Goal: Task Accomplishment & Management: Use online tool/utility

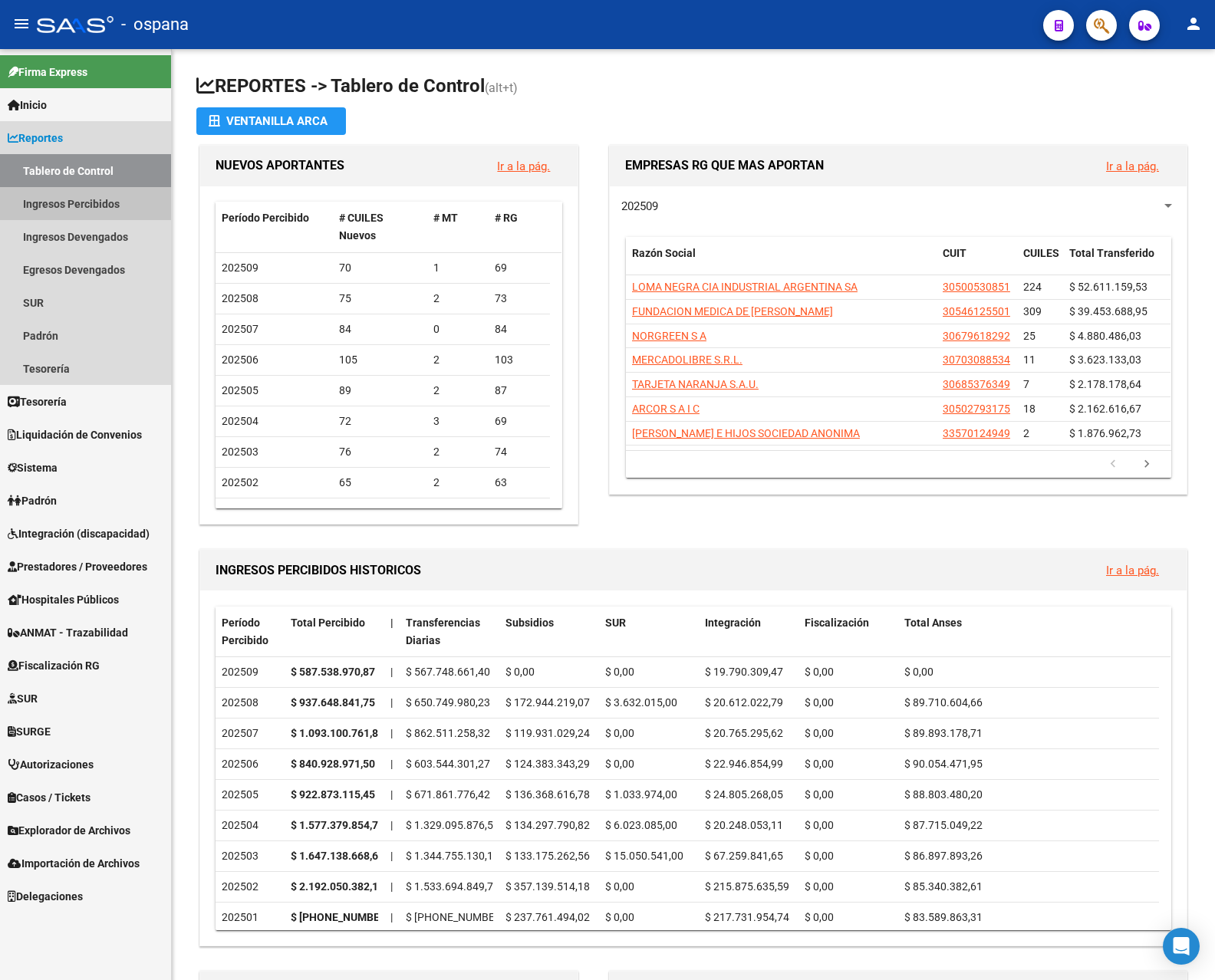
click at [76, 206] on link "Ingresos Percibidos" at bounding box center [85, 204] width 171 height 33
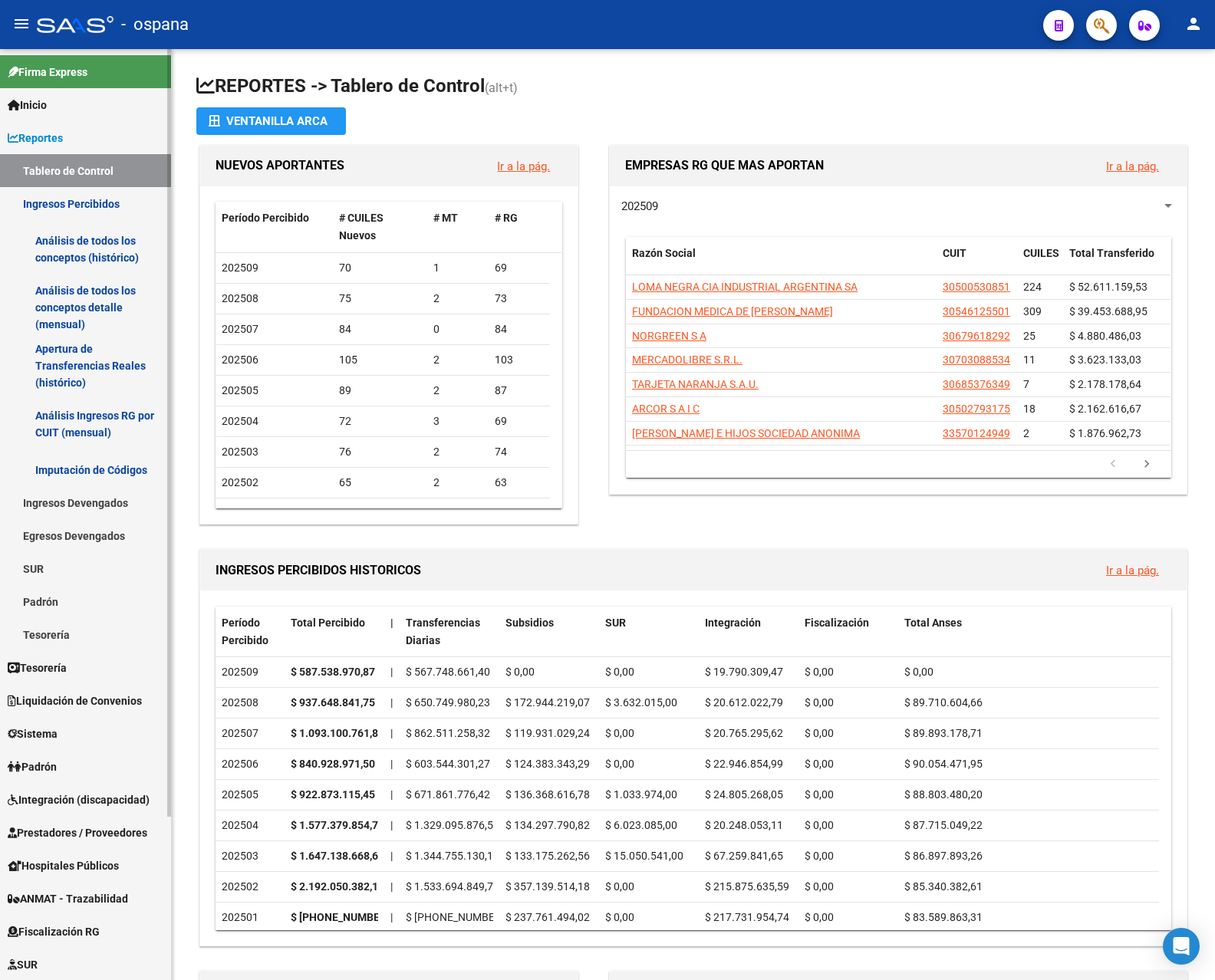
click at [75, 232] on link "Análisis de todos los conceptos (histórico)" at bounding box center [85, 249] width 171 height 58
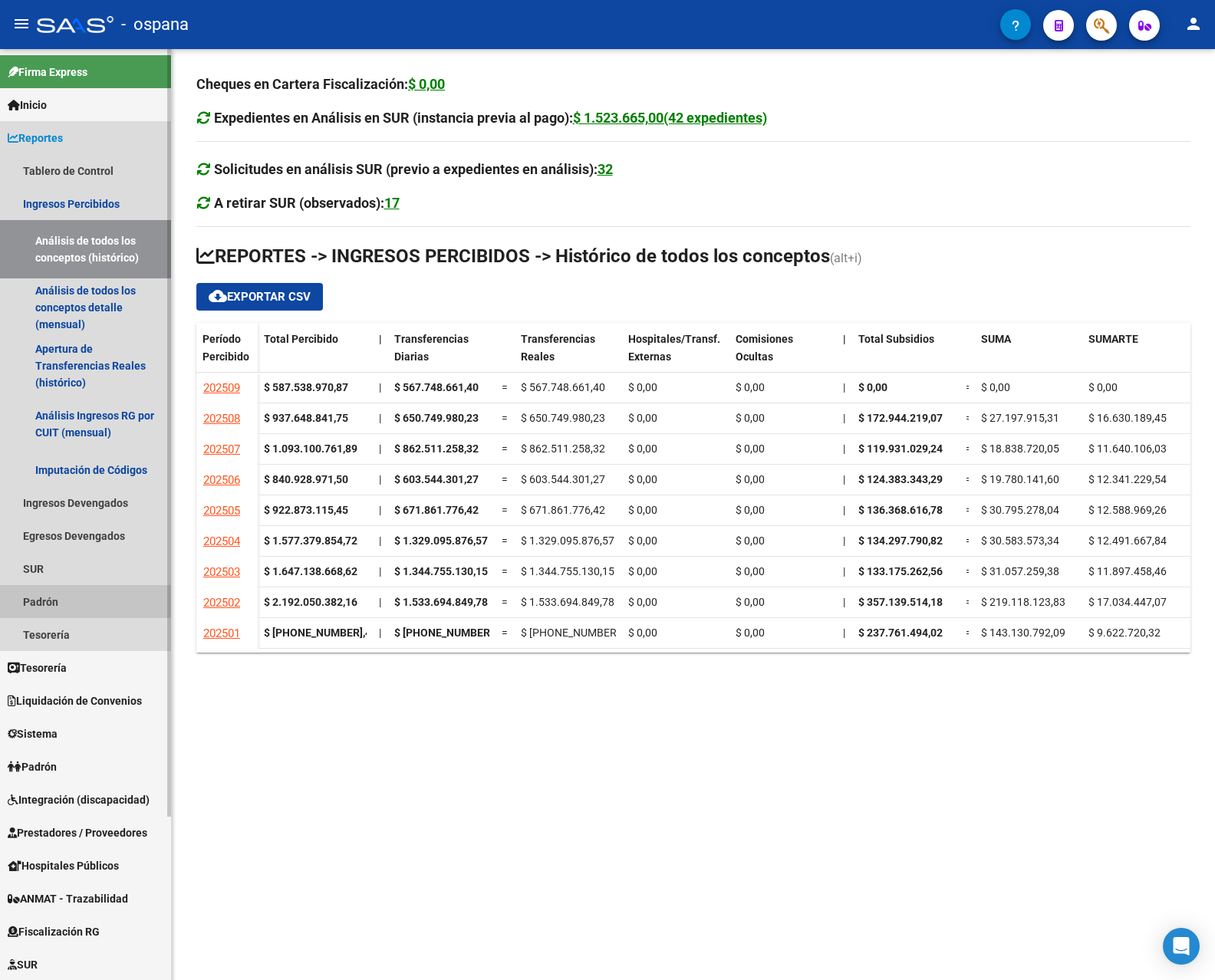
click at [46, 596] on link "Padrón" at bounding box center [85, 602] width 171 height 33
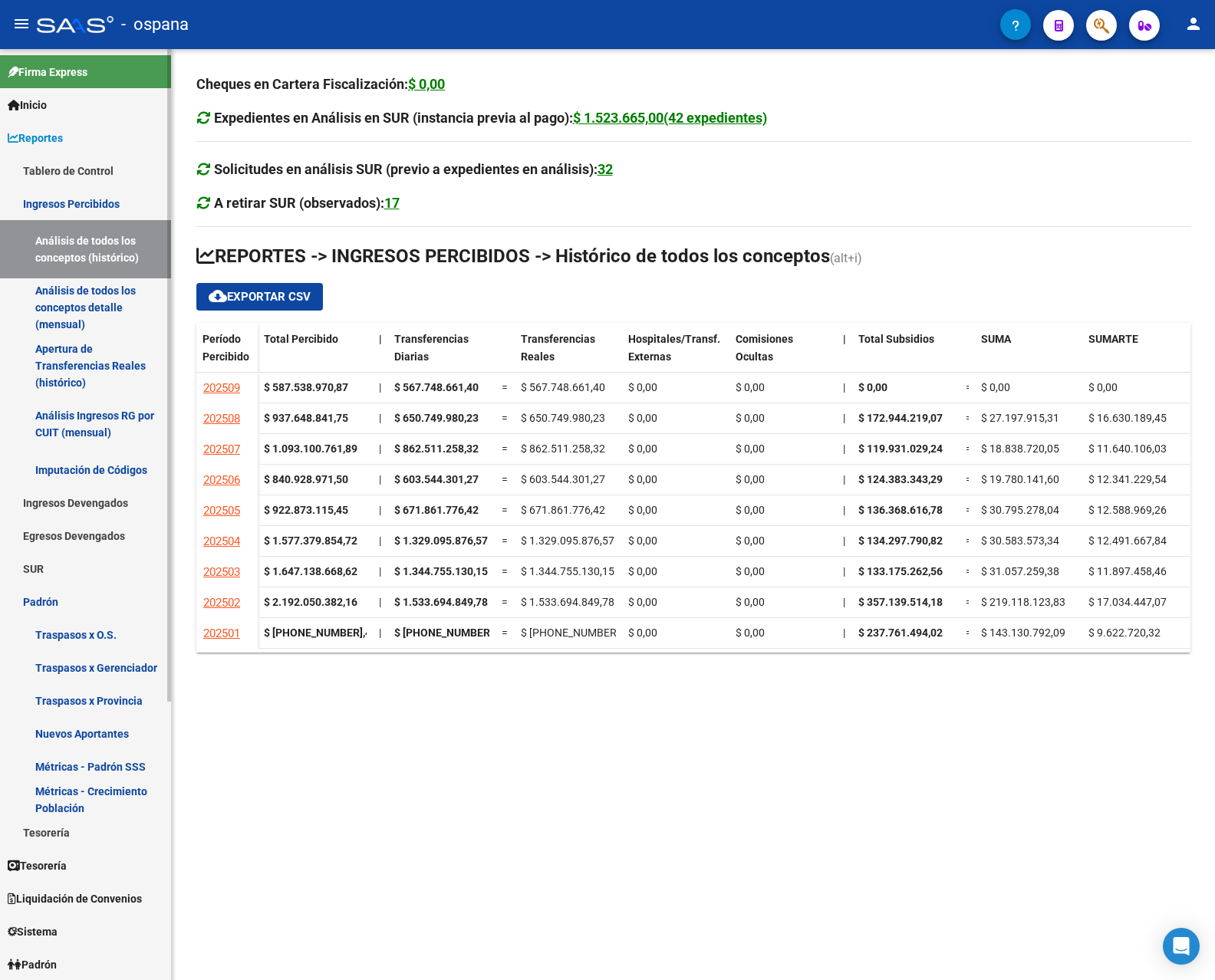
click at [89, 664] on link "Traspasos x Gerenciador" at bounding box center [85, 667] width 171 height 33
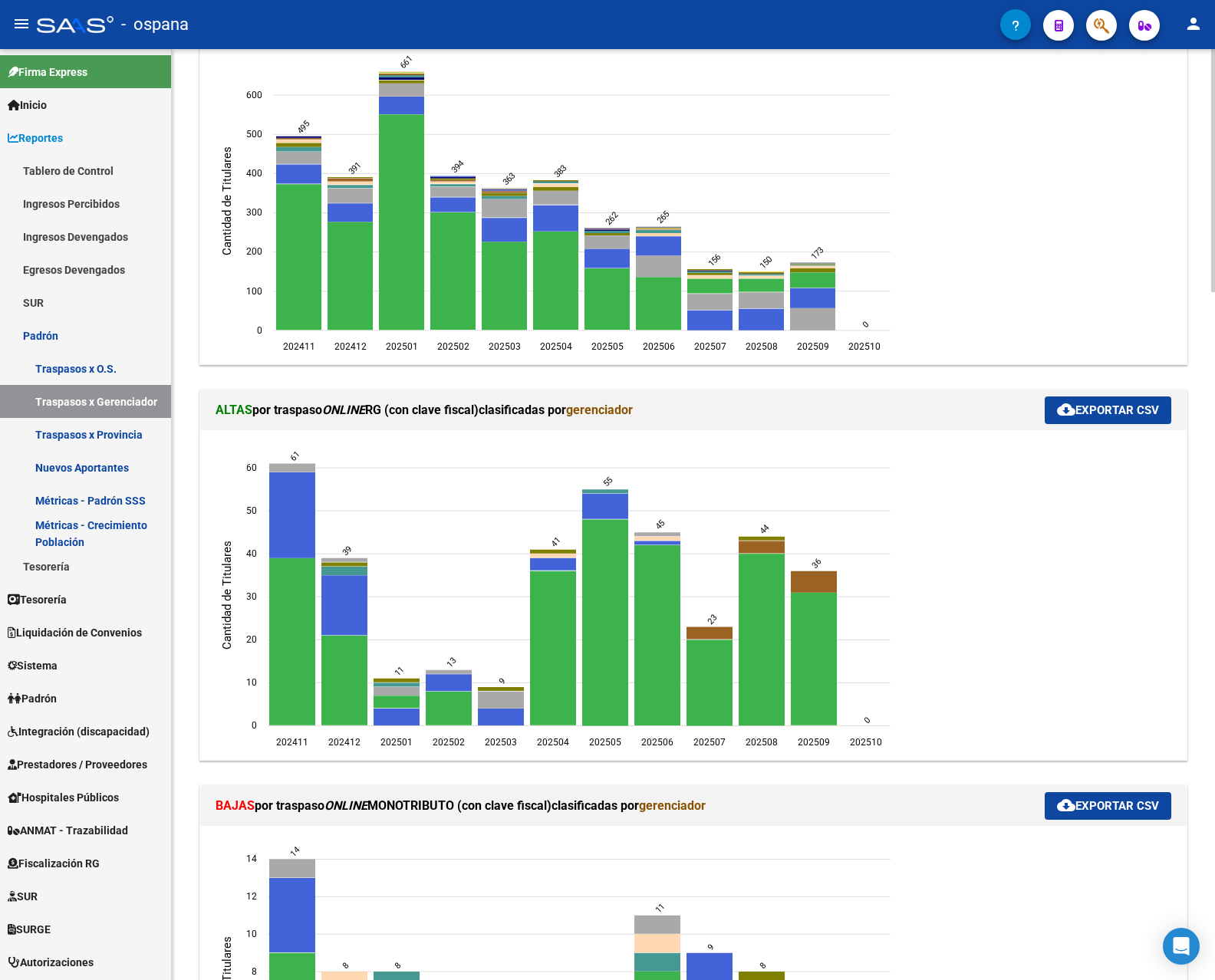
scroll to position [307, 0]
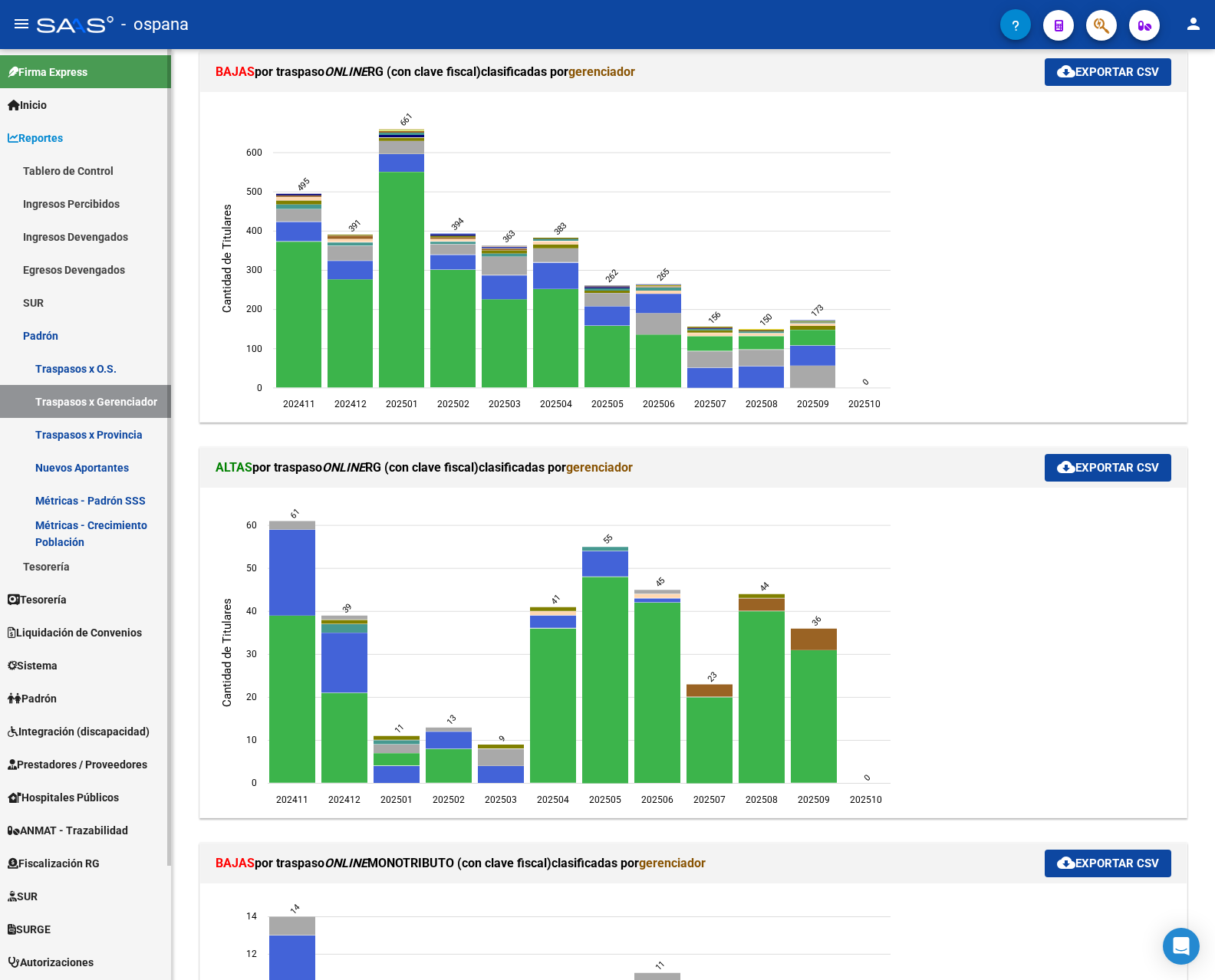
click at [78, 194] on link "Ingresos Percibidos" at bounding box center [85, 204] width 171 height 33
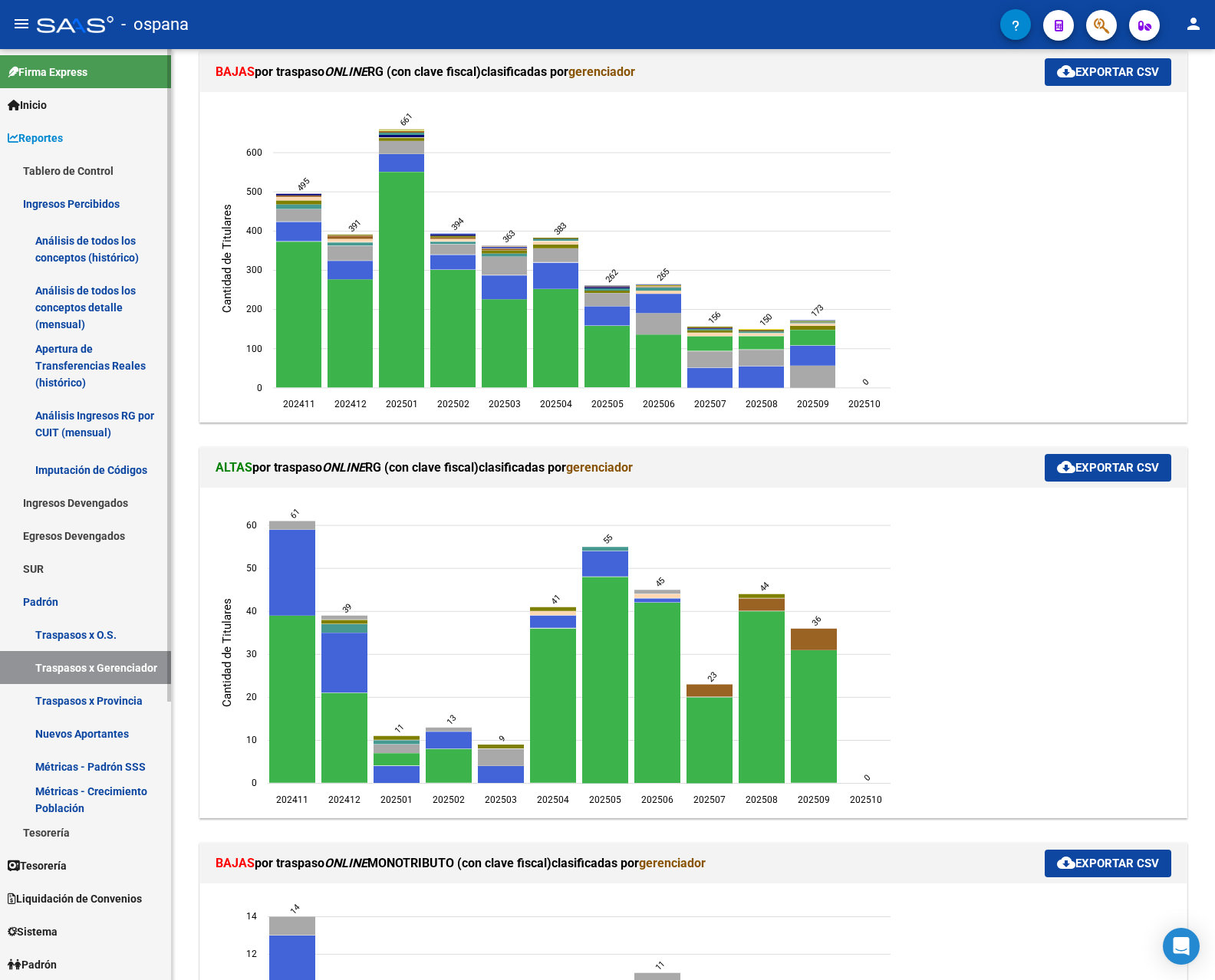
click at [72, 251] on link "Análisis de todos los conceptos (histórico)" at bounding box center [85, 249] width 171 height 58
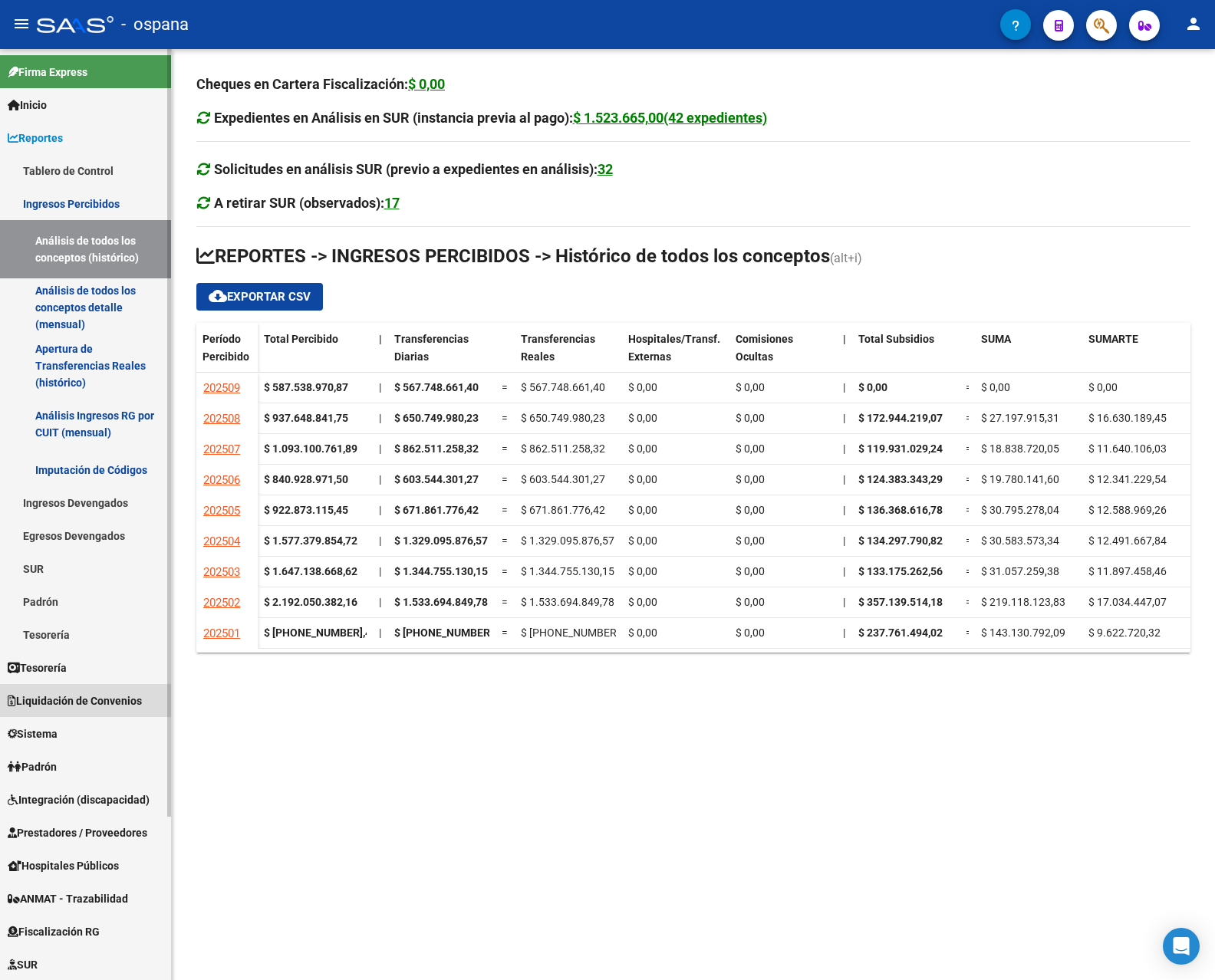
click at [101, 700] on span "Liquidación de Convenios" at bounding box center [74, 701] width 134 height 17
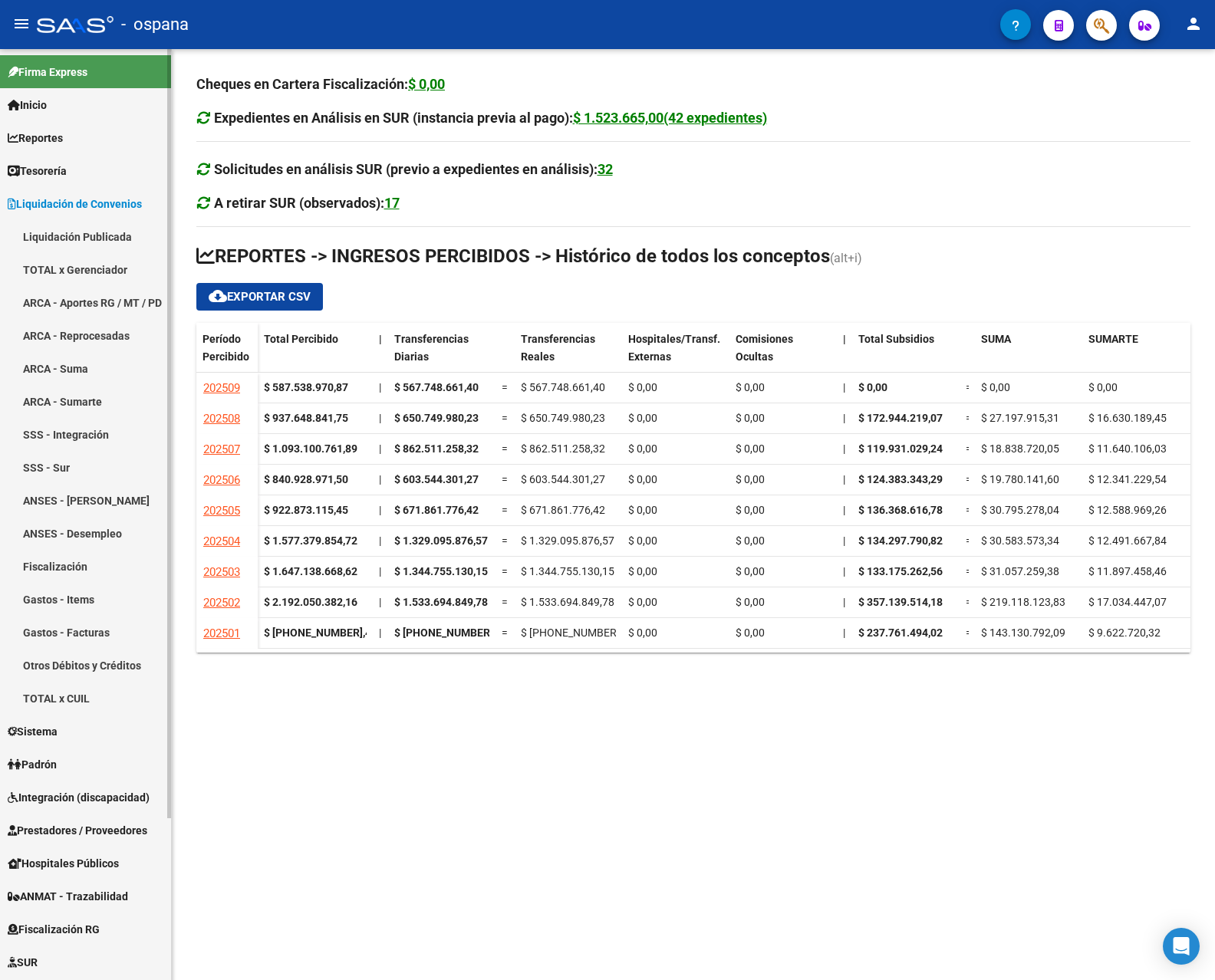
click at [75, 270] on link "TOTAL x Gerenciador" at bounding box center [85, 270] width 171 height 33
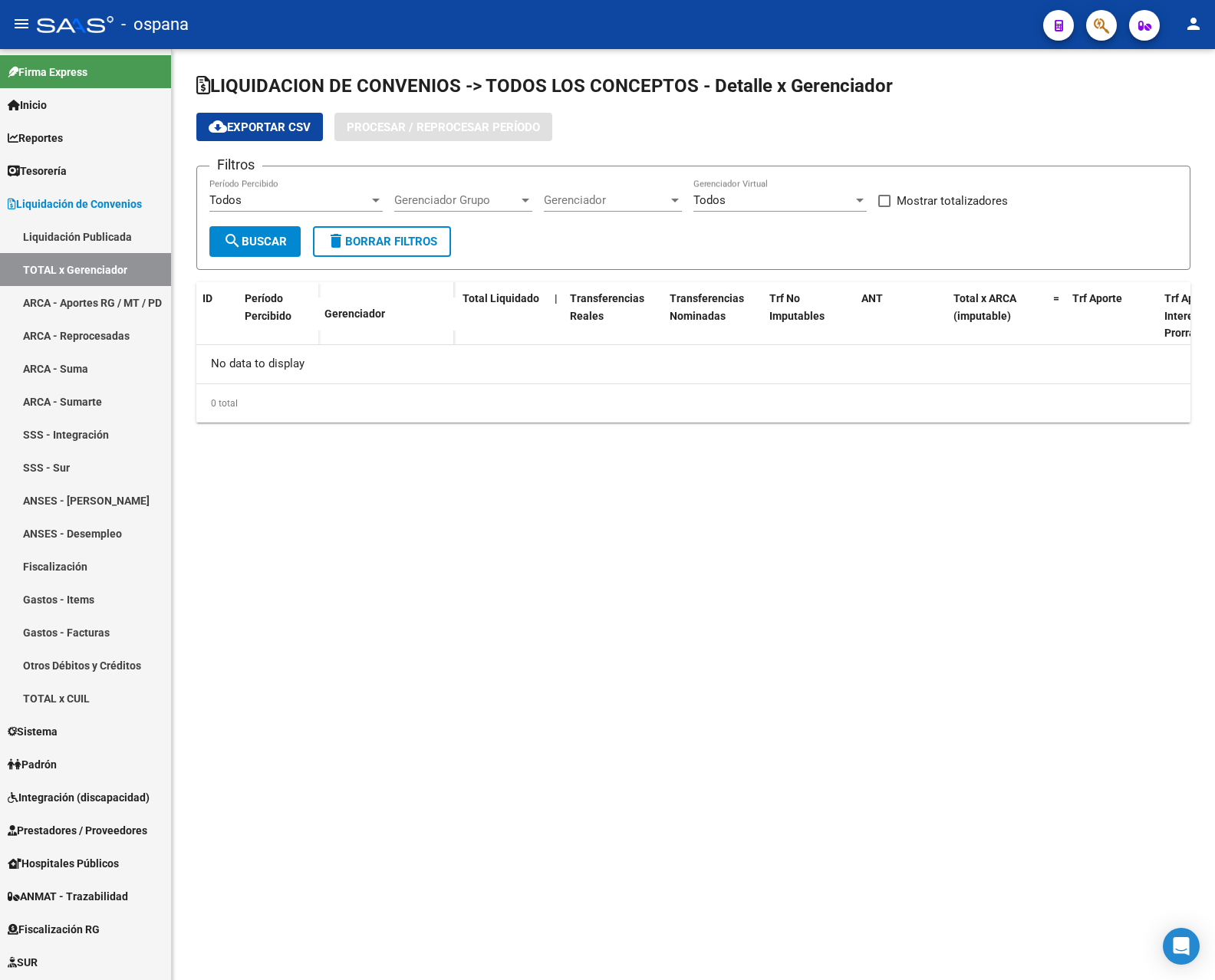
checkbox input "true"
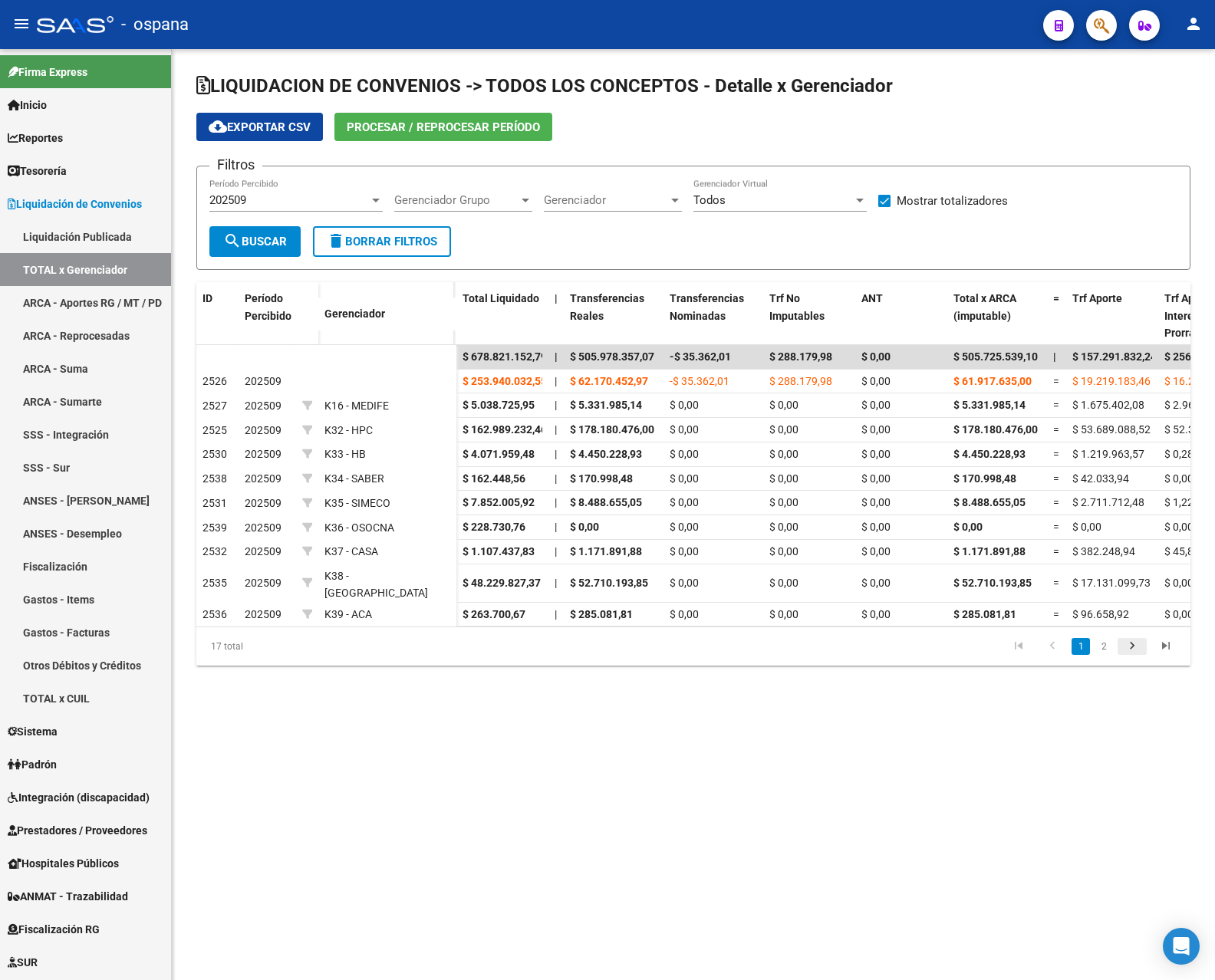
click at [1131, 645] on icon "go to next page" at bounding box center [1132, 648] width 20 height 19
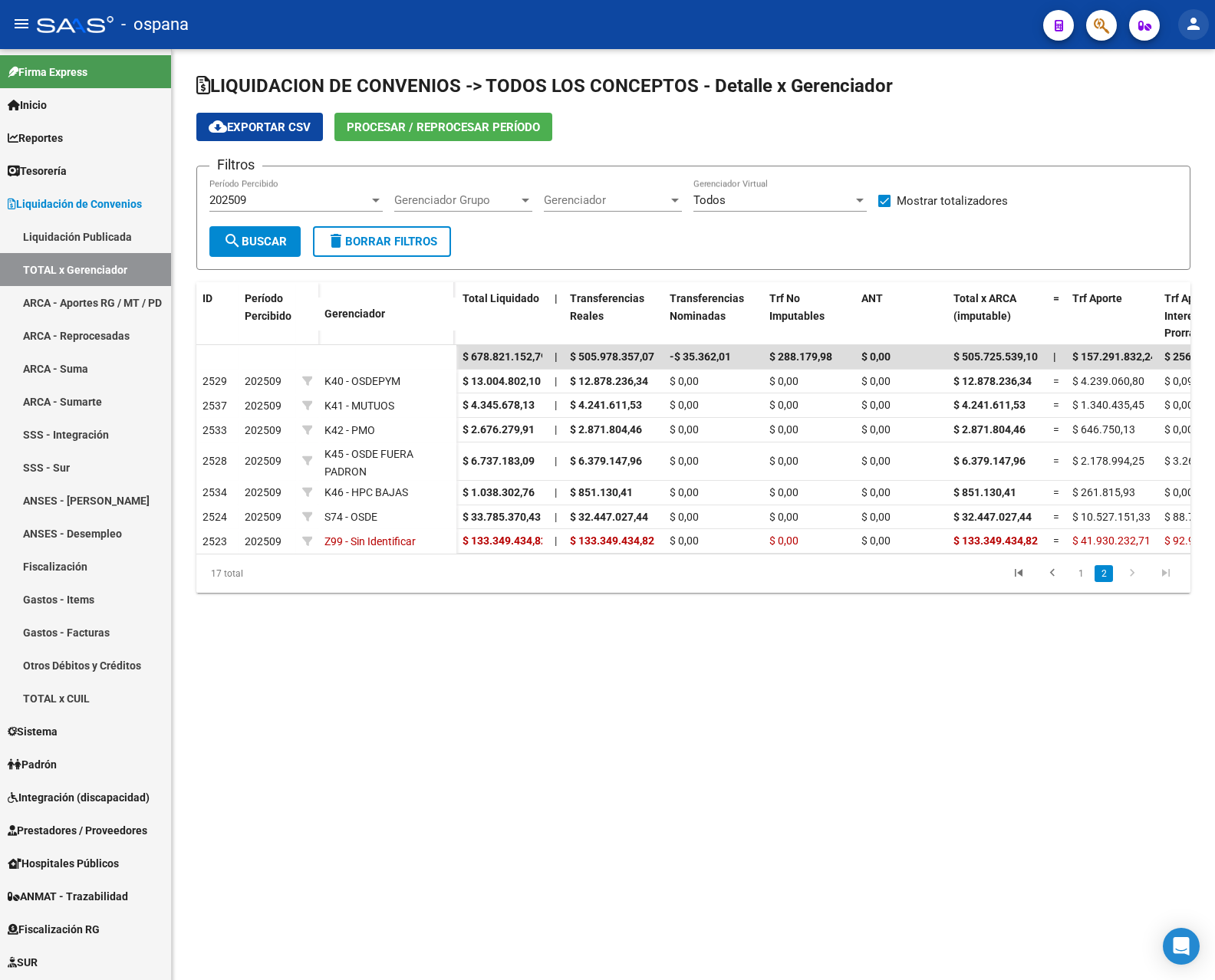
click at [1193, 22] on mat-icon "person" at bounding box center [1194, 24] width 19 height 19
click at [1185, 97] on button "exit_to_app Salir" at bounding box center [1162, 101] width 94 height 37
